Goal: Task Accomplishment & Management: Use online tool/utility

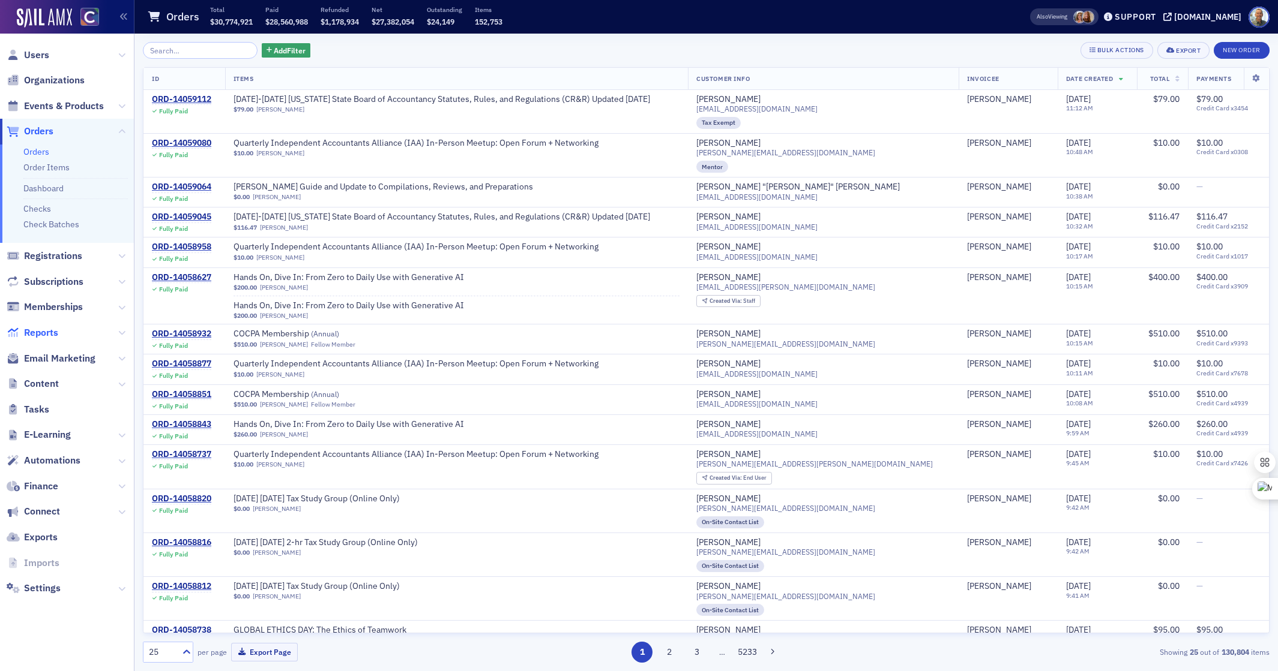
click at [38, 334] on span "Reports" at bounding box center [41, 332] width 34 height 13
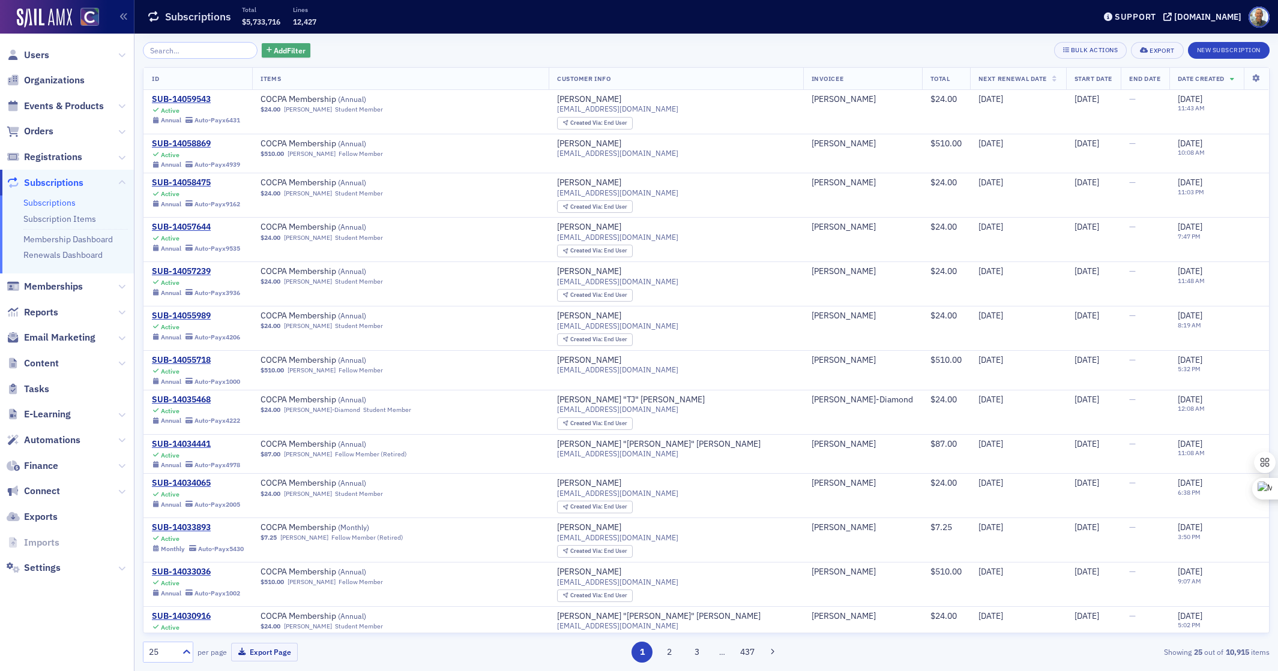
click at [274, 47] on span "Add Filter" at bounding box center [290, 50] width 32 height 11
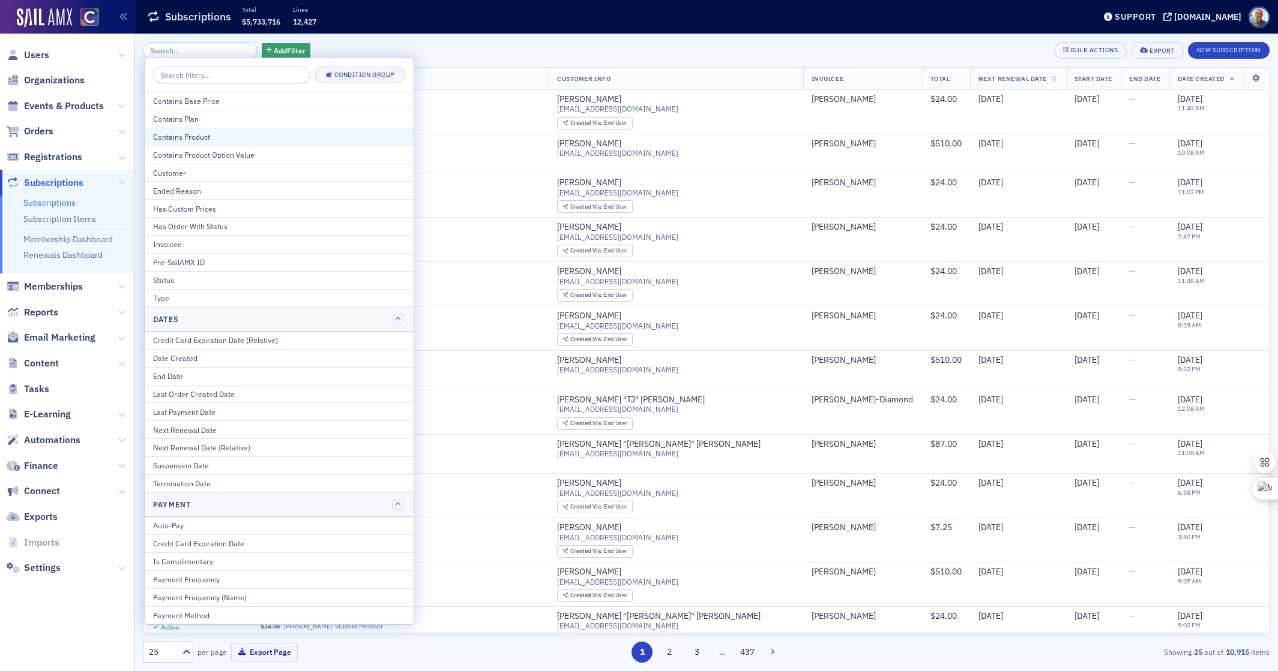
click at [207, 138] on div "Contains Product" at bounding box center [279, 136] width 252 height 11
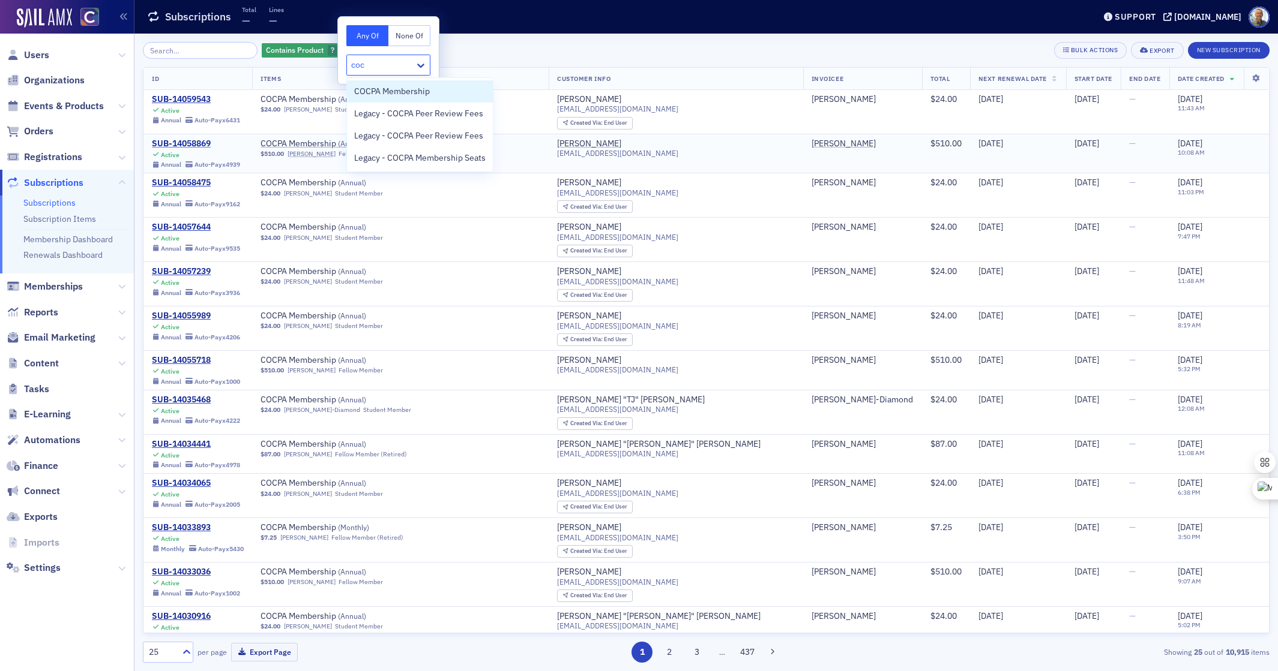
type input "cocp"
click at [364, 92] on span "COCPA Membership" at bounding box center [392, 91] width 76 height 13
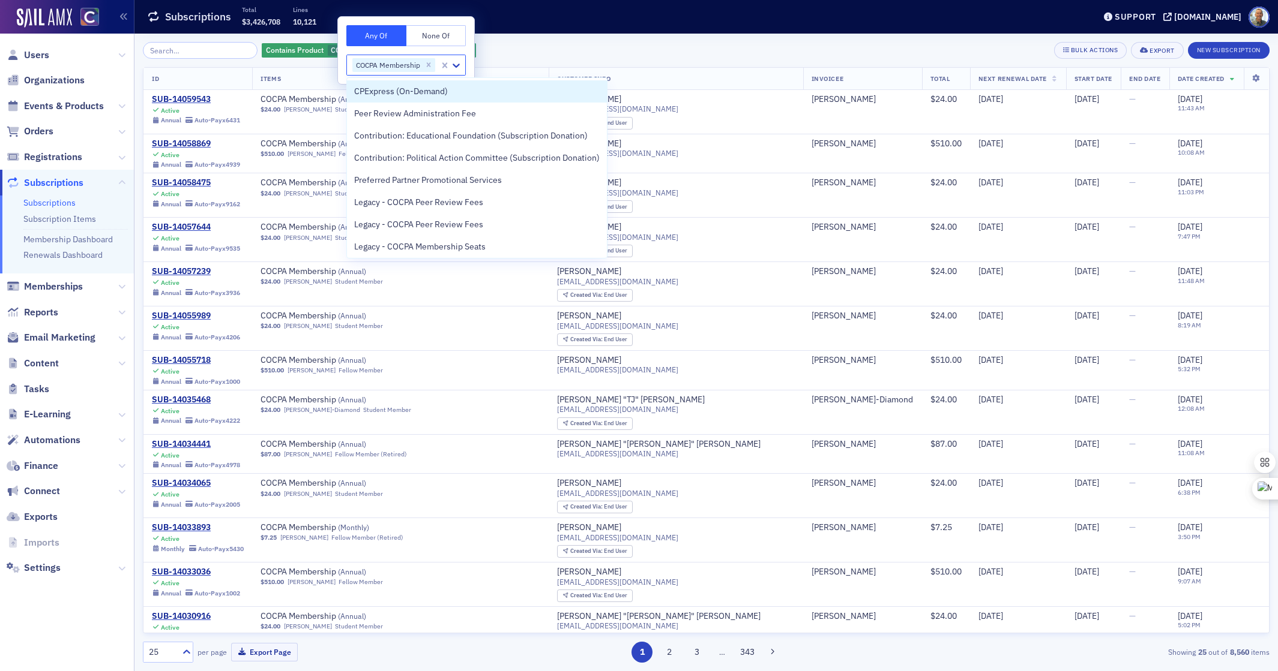
click at [506, 44] on div "Contains Product COCPA Membership Add Filter Bulk Actions Export New Subscripti…" at bounding box center [706, 50] width 1126 height 17
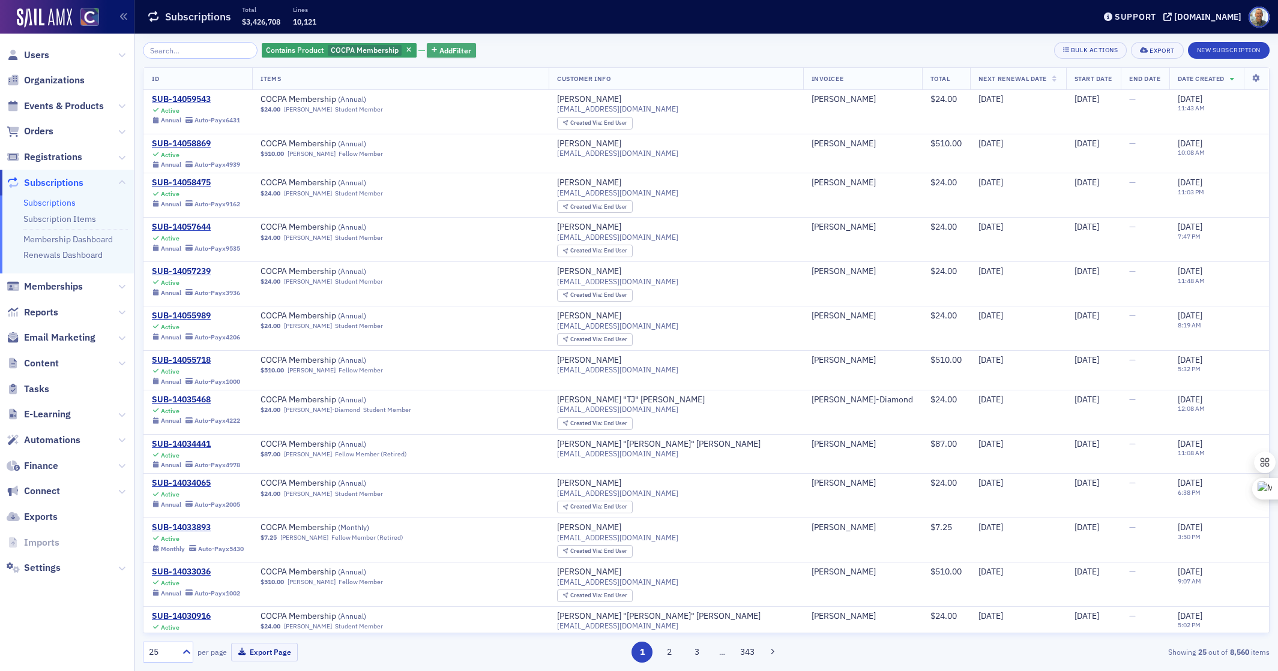
click at [439, 49] on span "Add Filter" at bounding box center [455, 50] width 32 height 11
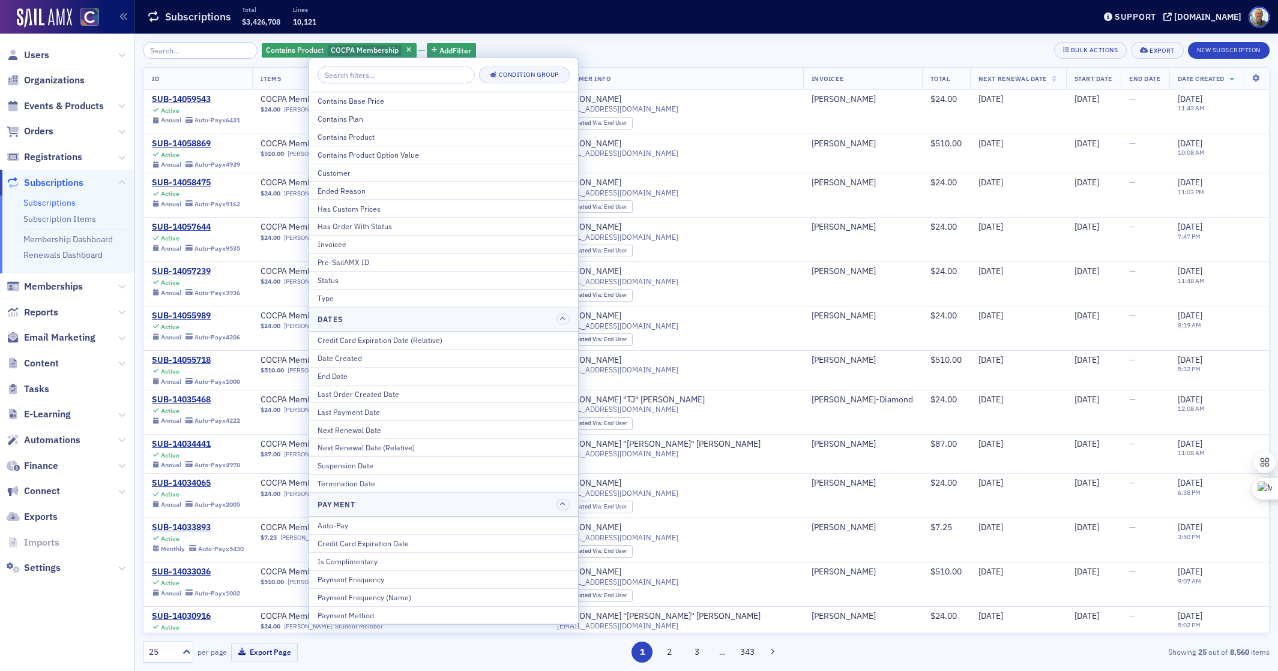
click at [355, 356] on div "Date Created" at bounding box center [443, 358] width 252 height 11
select select "8"
select select "2025"
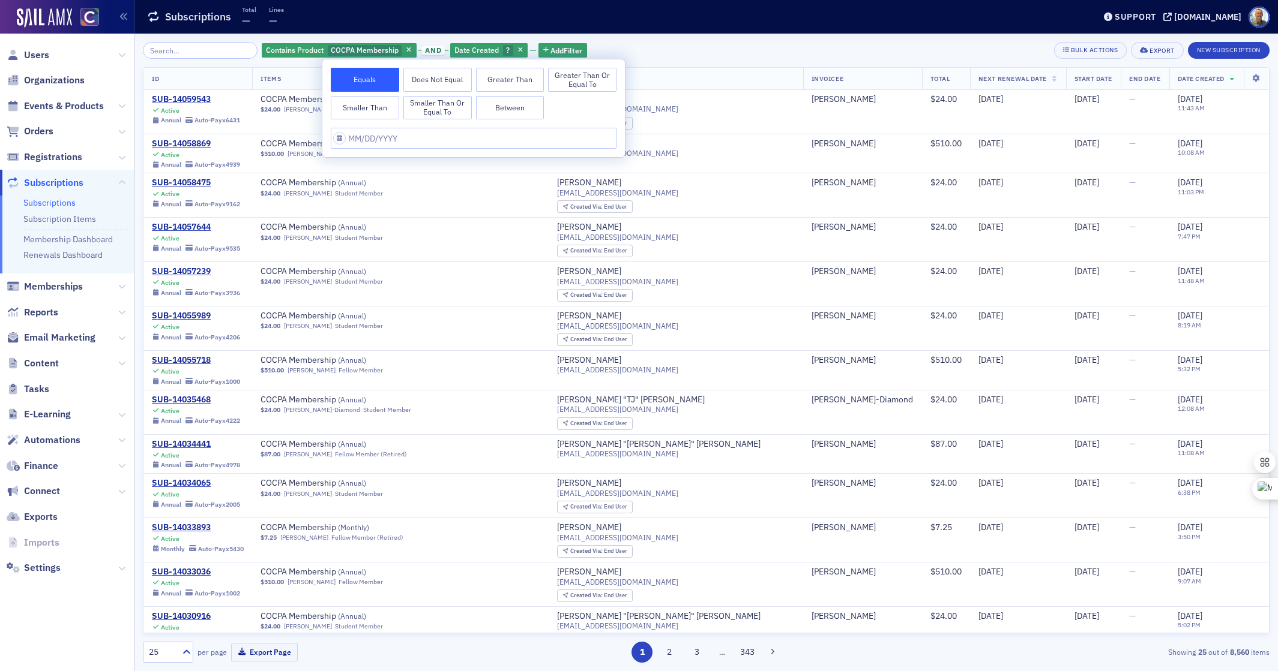
click at [577, 77] on button "Greater Than or Equal To" at bounding box center [582, 80] width 68 height 24
select select "8"
select select "2025"
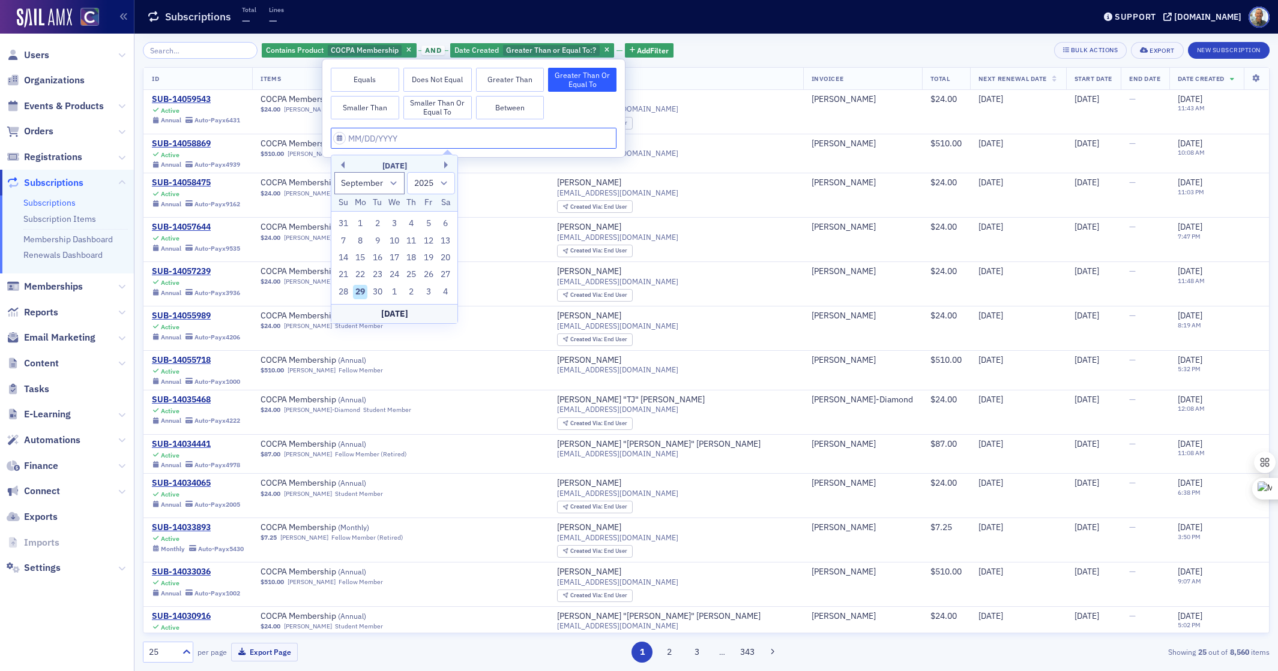
click at [359, 138] on input "text" at bounding box center [474, 138] width 286 height 21
click at [342, 259] on div "14" at bounding box center [343, 258] width 14 height 14
type input "[DATE]"
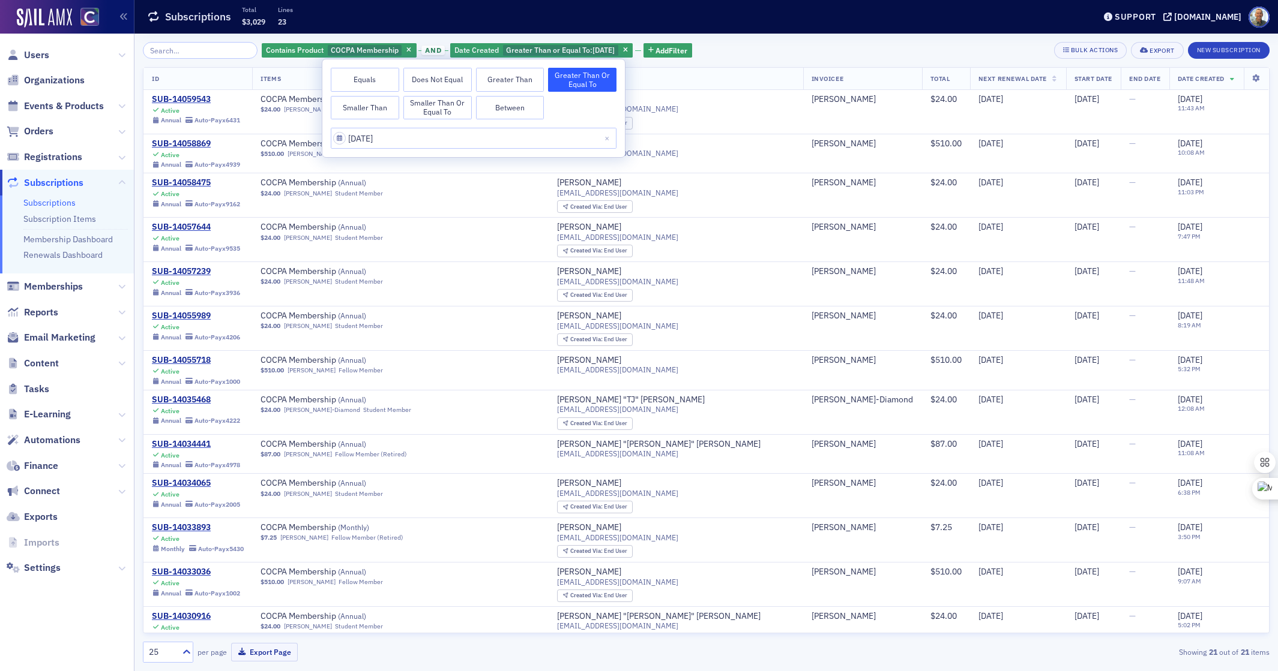
click at [722, 51] on div "Contains Product COCPA Membership and Date Created Greater Than or Equal To : […" at bounding box center [706, 50] width 1126 height 17
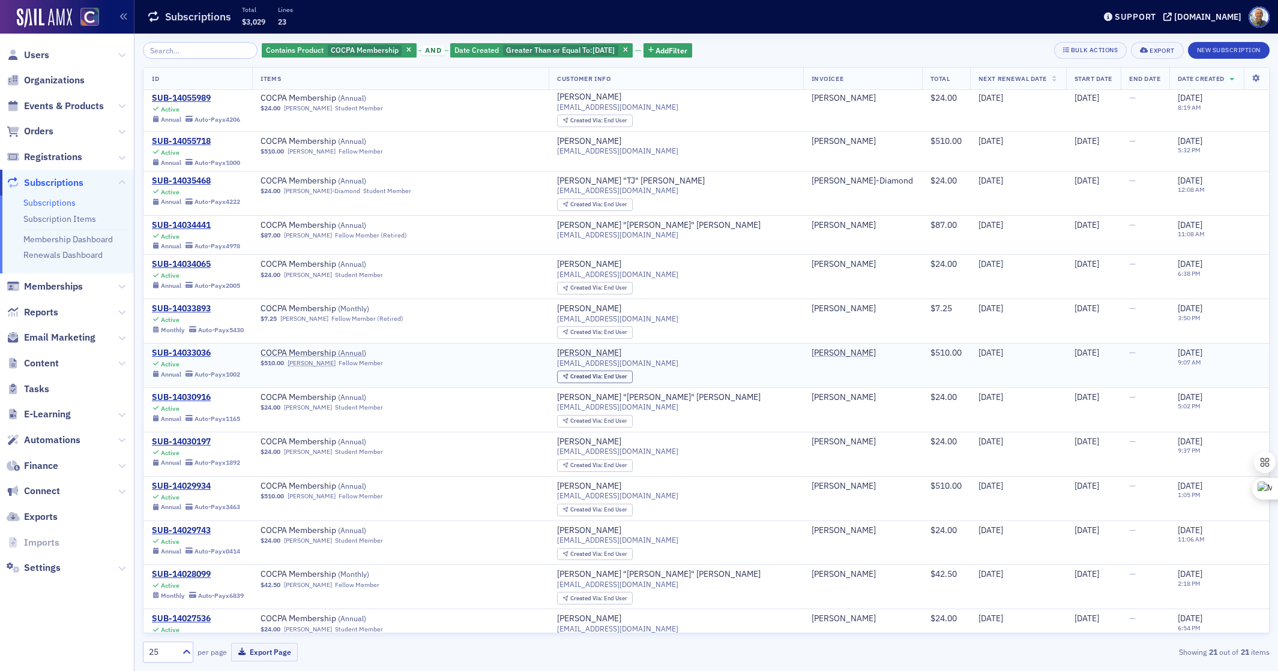
scroll to position [220, 0]
